Goal: Information Seeking & Learning: Learn about a topic

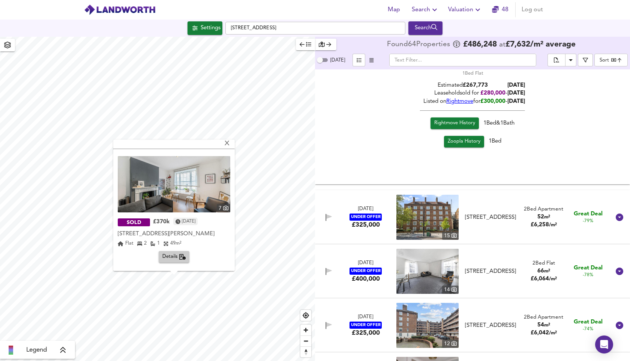
scroll to position [126, 0]
click at [170, 258] on span "Details" at bounding box center [174, 257] width 24 height 9
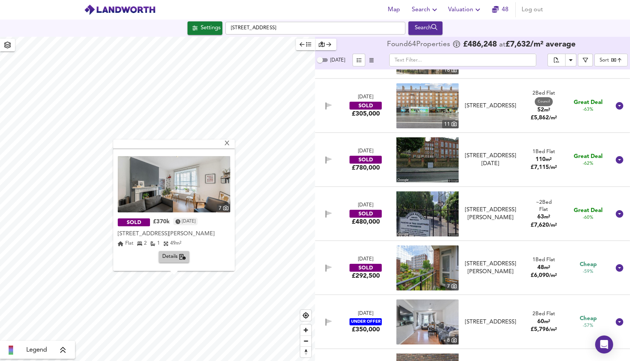
scroll to position [1404, 0]
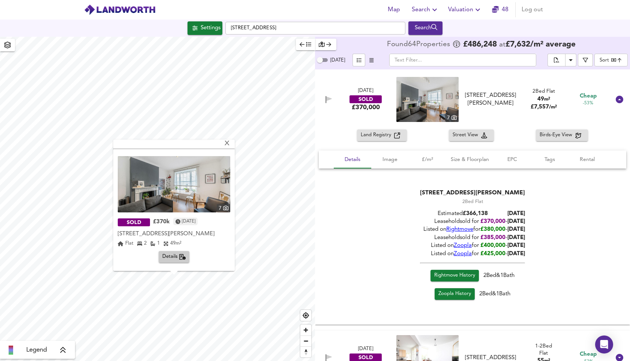
click at [204, 186] on img at bounding box center [174, 184] width 113 height 56
click at [229, 146] on div "X" at bounding box center [227, 143] width 6 height 7
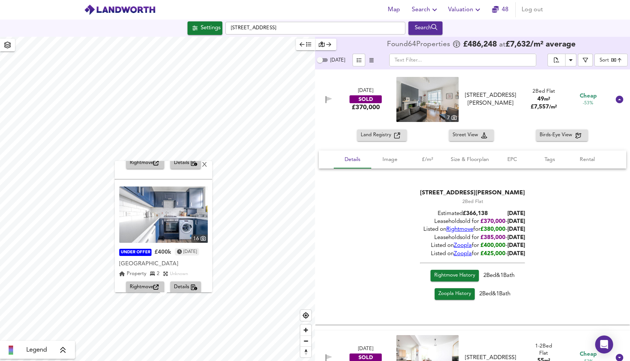
scroll to position [111, 0]
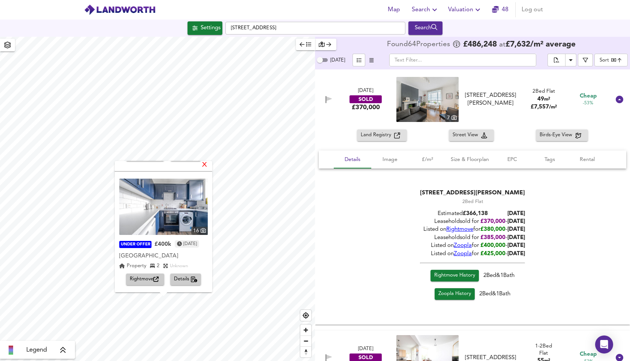
click at [208, 164] on div "X" at bounding box center [204, 165] width 6 height 7
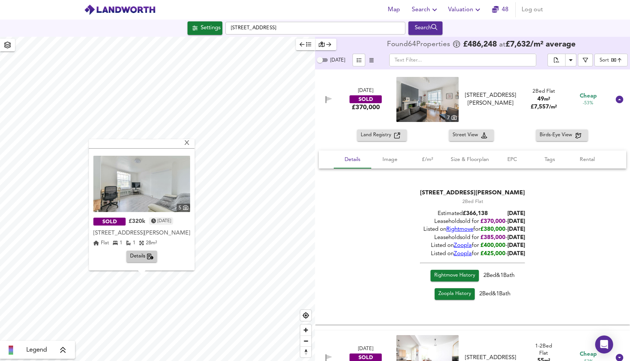
scroll to position [126, 0]
click at [171, 172] on img at bounding box center [141, 184] width 97 height 56
click at [136, 257] on span "Details" at bounding box center [142, 256] width 24 height 9
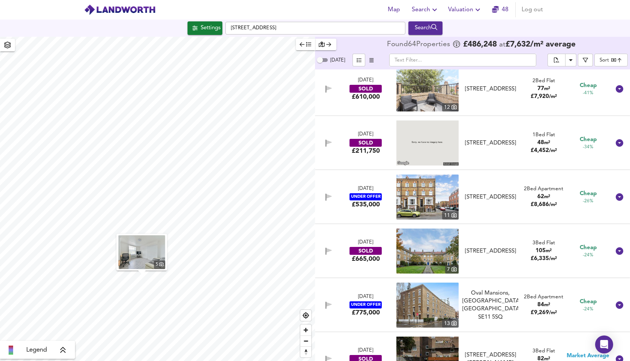
scroll to position [2692, 0]
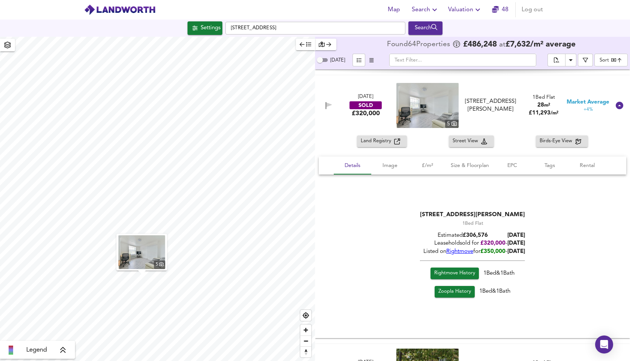
click at [616, 107] on icon at bounding box center [620, 106] width 8 height 8
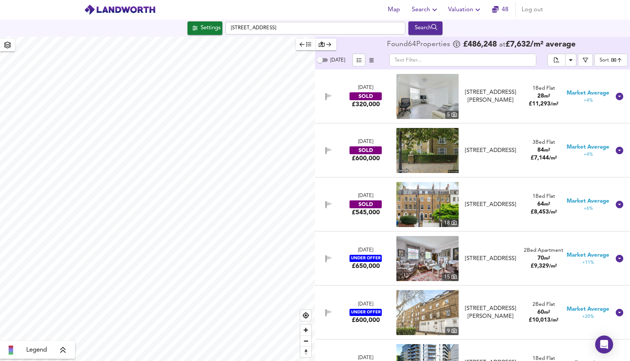
click at [614, 107] on div "[DATE] SOLD £320,000 5 [STREET_ADDRESS][PERSON_NAME][PERSON_NAME] 1 Bed Flat 28…" at bounding box center [472, 96] width 315 height 54
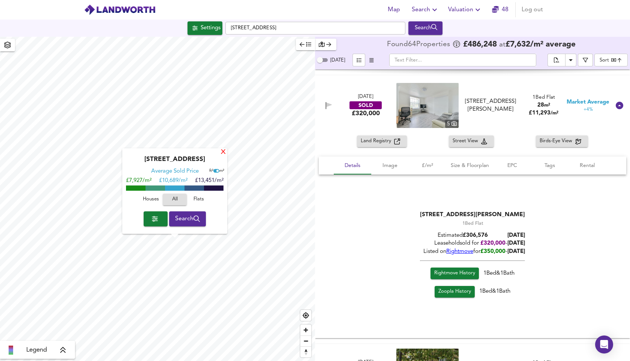
click at [223, 151] on div "X" at bounding box center [223, 152] width 6 height 7
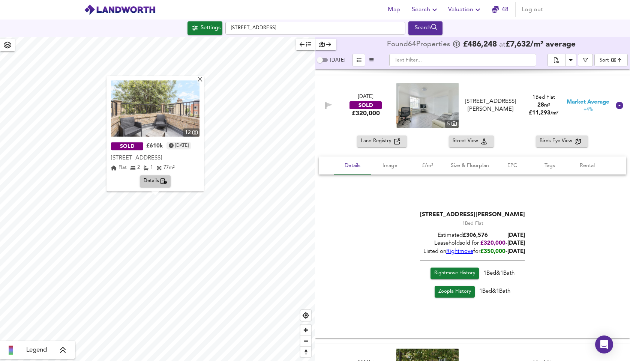
click at [185, 125] on img at bounding box center [155, 108] width 89 height 56
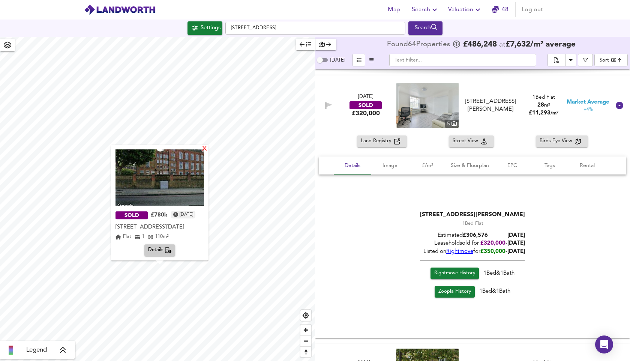
click at [208, 146] on div "X" at bounding box center [204, 149] width 6 height 7
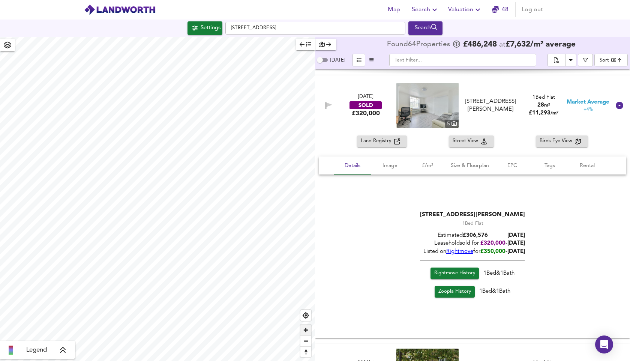
click at [306, 326] on span "Zoom in" at bounding box center [305, 329] width 11 height 11
click at [305, 339] on span "Zoom out" at bounding box center [305, 341] width 11 height 11
click at [306, 329] on span "Zoom in" at bounding box center [305, 329] width 11 height 11
click at [306, 339] on span "Zoom out" at bounding box center [305, 341] width 11 height 11
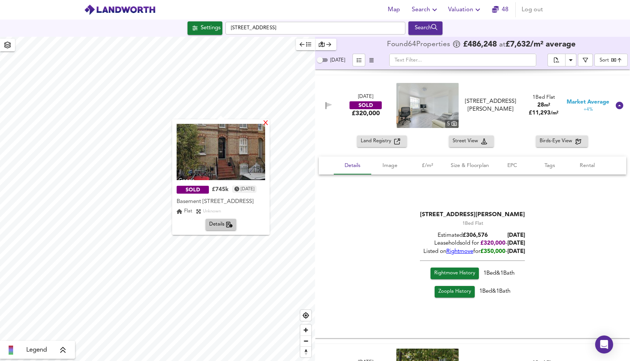
click at [269, 122] on div "X" at bounding box center [266, 123] width 6 height 7
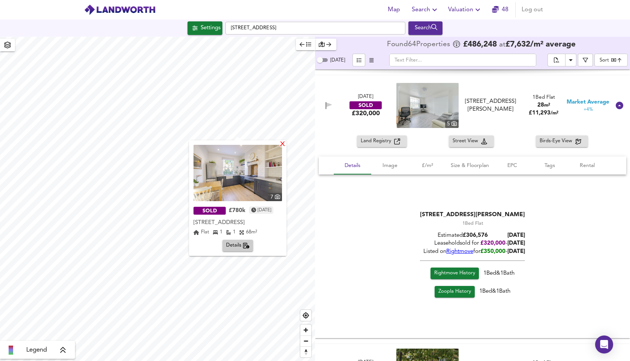
click at [286, 143] on div "X" at bounding box center [282, 144] width 6 height 7
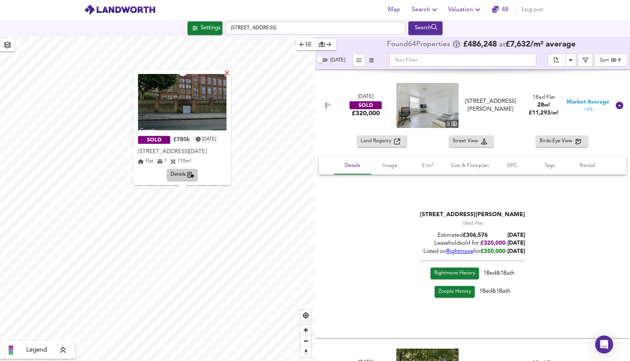
click at [230, 70] on div "X" at bounding box center [227, 73] width 6 height 7
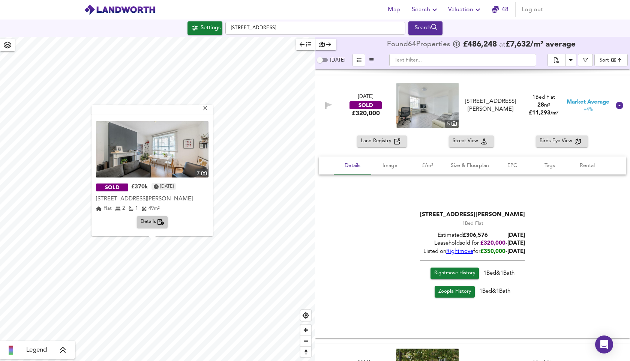
scroll to position [114, 0]
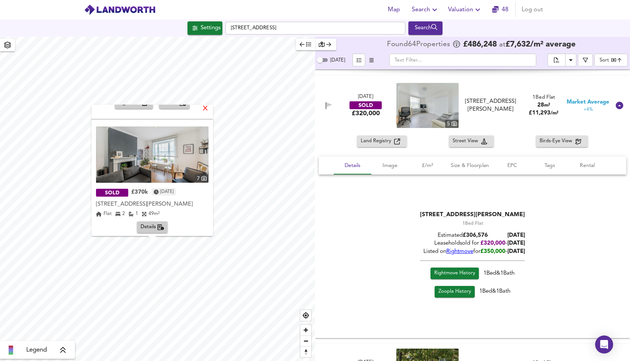
click at [206, 109] on div "X" at bounding box center [205, 108] width 6 height 7
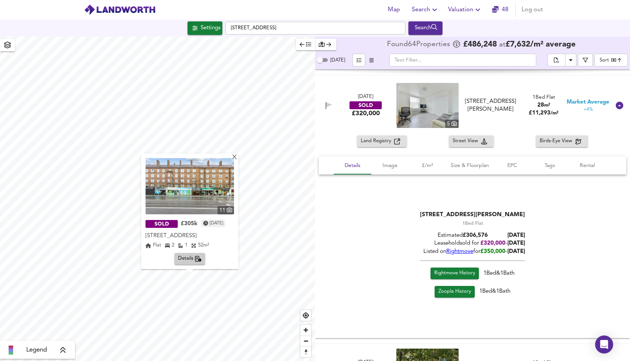
click at [210, 195] on img at bounding box center [190, 186] width 89 height 56
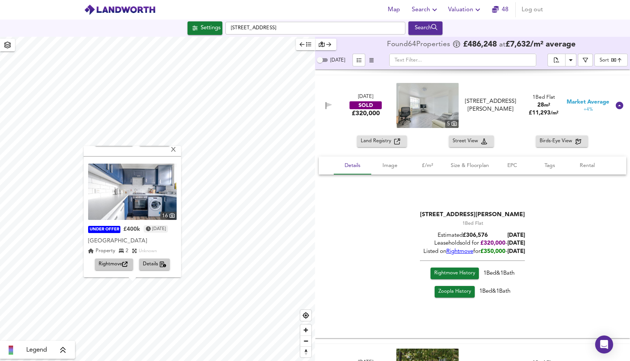
scroll to position [0, 0]
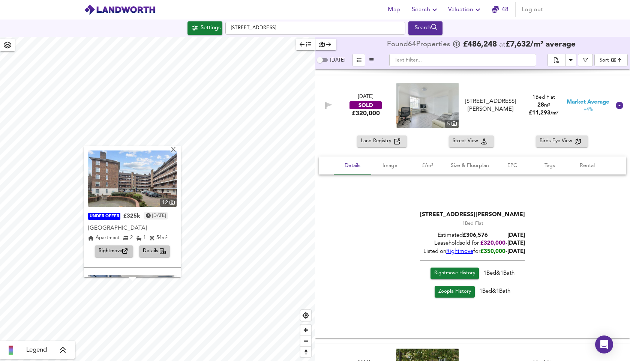
click at [155, 188] on img at bounding box center [132, 178] width 89 height 56
click at [177, 150] on div "X" at bounding box center [173, 150] width 6 height 7
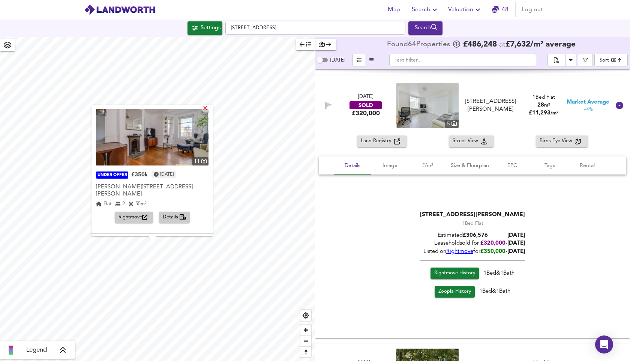
click at [208, 108] on div "X" at bounding box center [205, 108] width 6 height 7
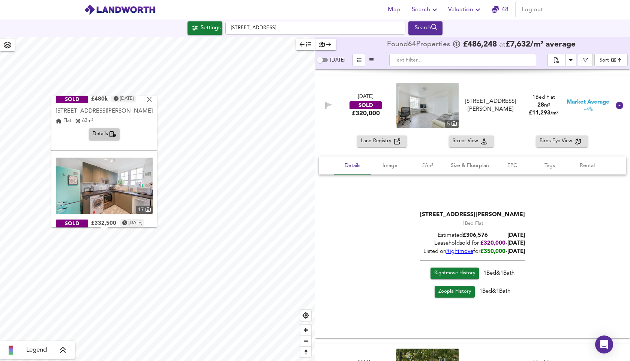
scroll to position [1, 0]
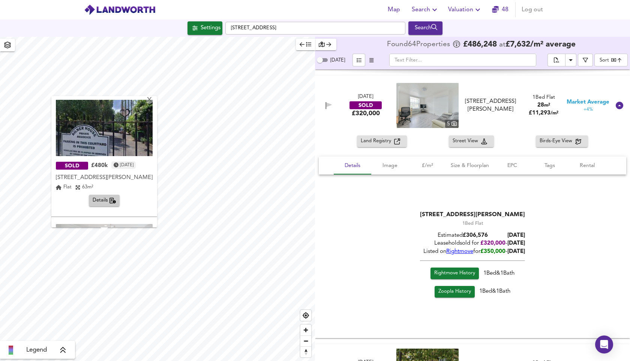
click at [100, 205] on span "Details" at bounding box center [105, 200] width 24 height 9
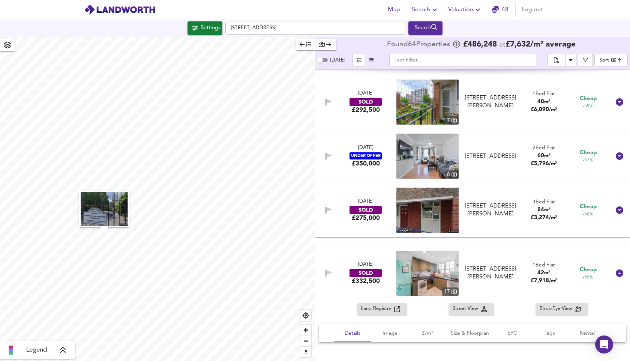
scroll to position [807, 0]
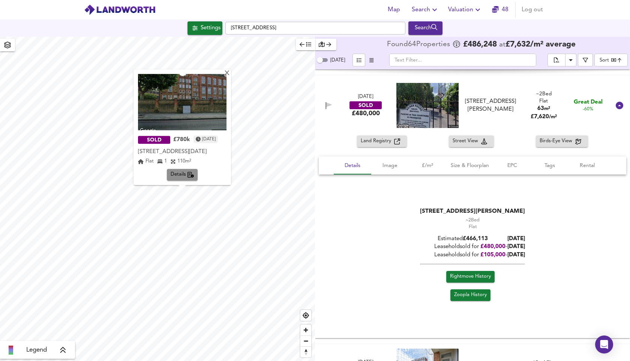
click at [178, 176] on span "Details" at bounding box center [183, 175] width 24 height 9
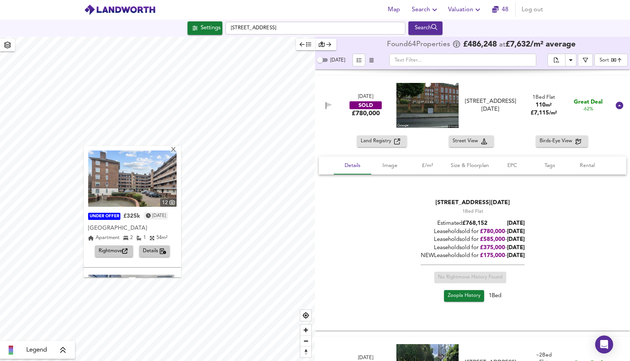
scroll to position [111, 0]
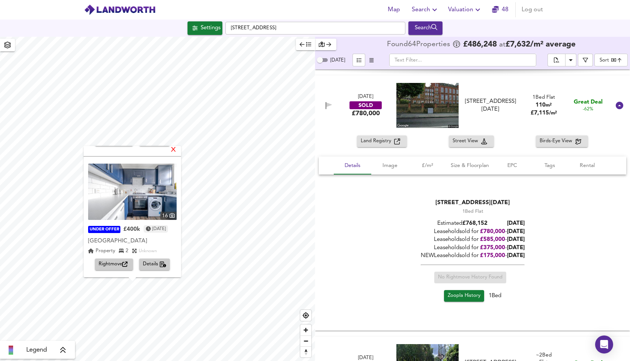
click at [177, 149] on div "X" at bounding box center [173, 150] width 6 height 7
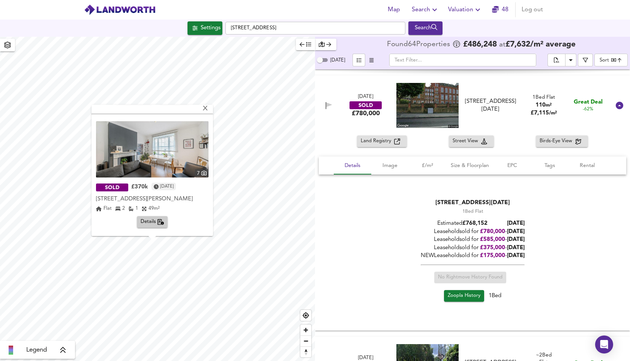
scroll to position [126, 0]
click at [207, 108] on div "X" at bounding box center [205, 108] width 6 height 7
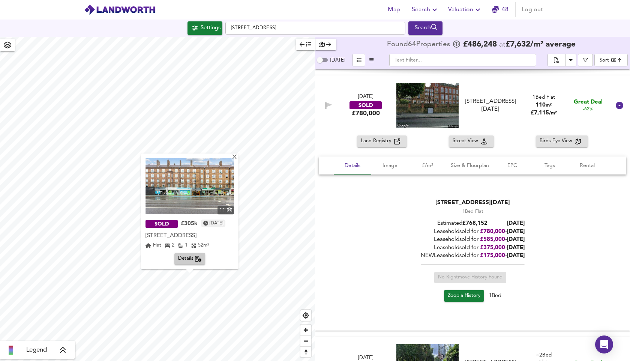
click at [230, 180] on img at bounding box center [190, 186] width 89 height 56
drag, startPoint x: 184, startPoint y: 255, endPoint x: 327, endPoint y: 219, distance: 148.0
click at [184, 255] on span "Details" at bounding box center [190, 259] width 24 height 9
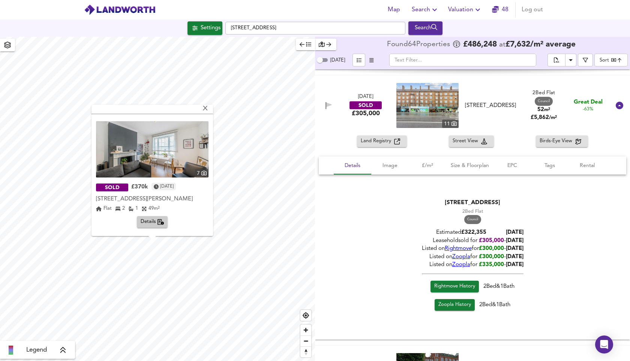
click at [149, 219] on span "Details" at bounding box center [153, 222] width 24 height 9
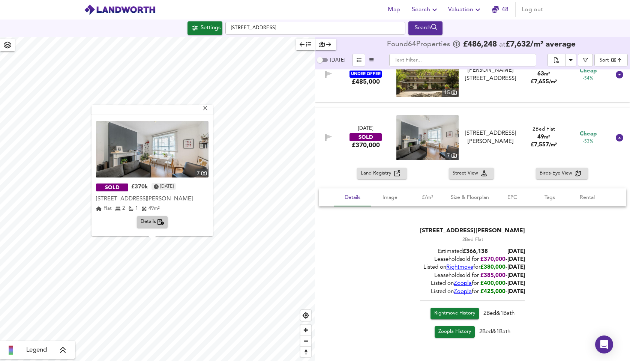
scroll to position [2048, 0]
